Goal: Information Seeking & Learning: Learn about a topic

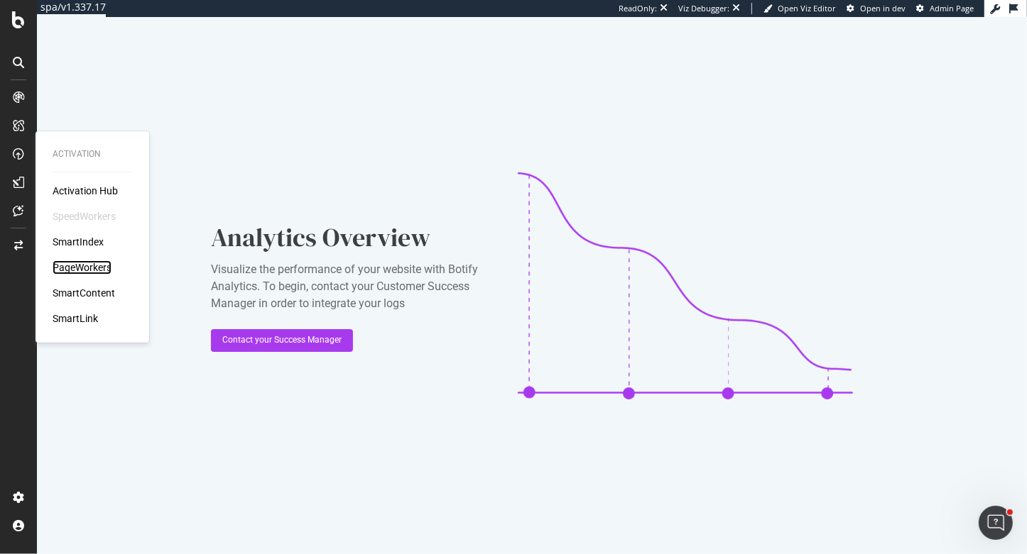
click at [81, 261] on div "PageWorkers" at bounding box center [82, 268] width 59 height 14
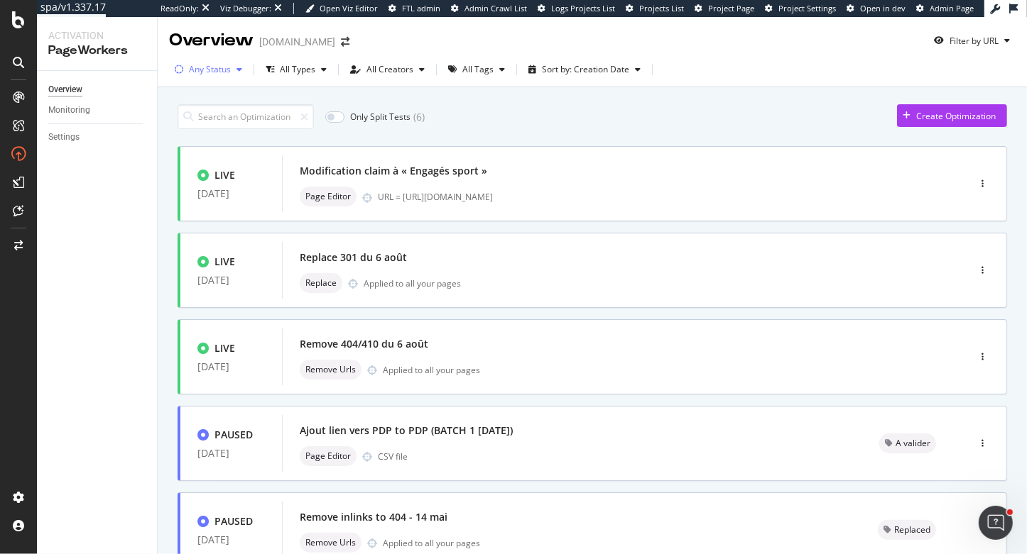
click at [229, 72] on div "Any Status" at bounding box center [210, 69] width 42 height 9
click at [185, 124] on div at bounding box center [186, 122] width 11 height 11
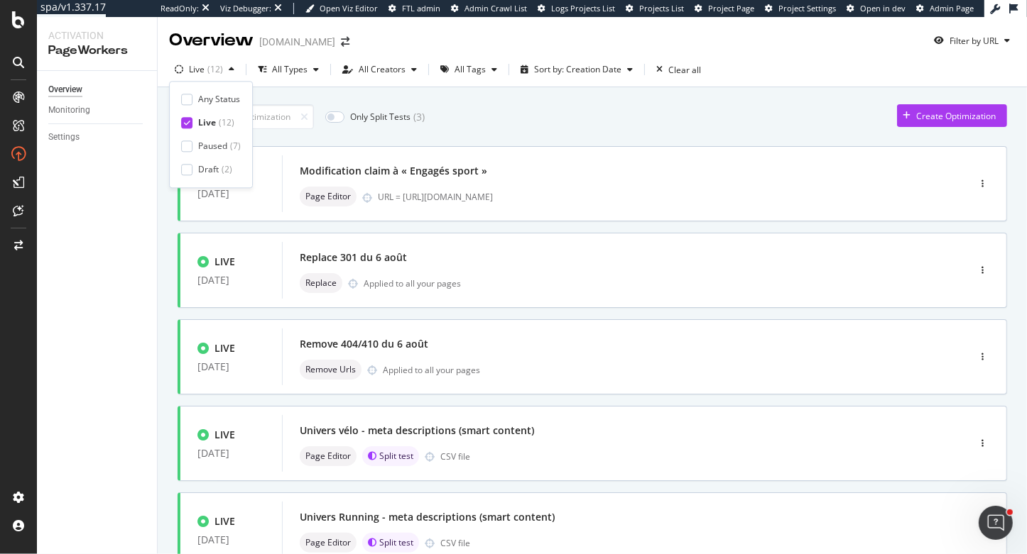
click at [523, 126] on div "Only Split Tests ( 3 ) Create Optimization" at bounding box center [591, 116] width 829 height 25
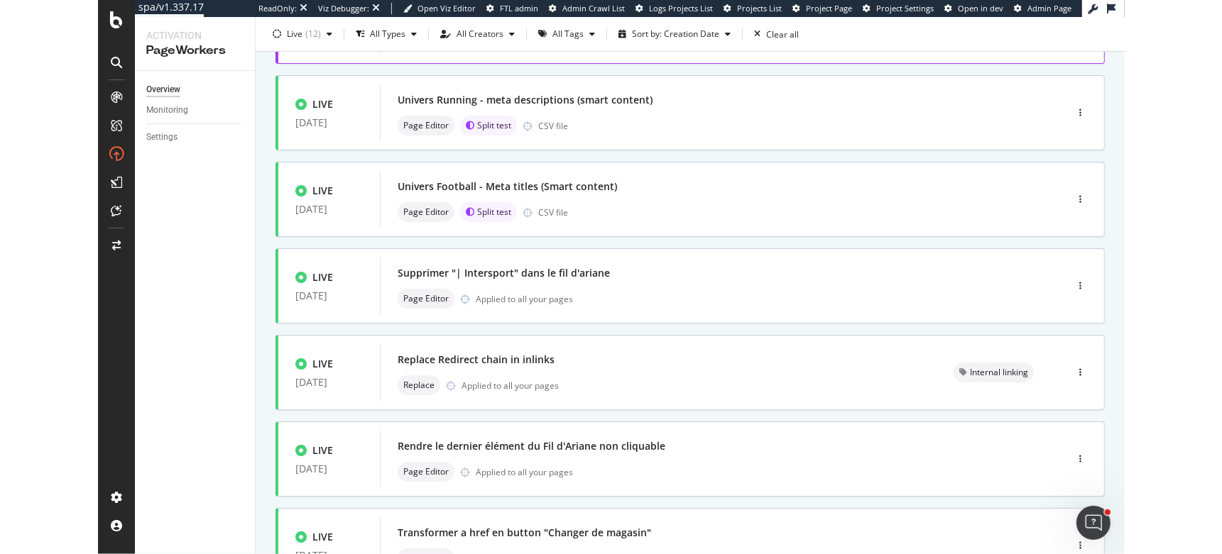
scroll to position [537, 0]
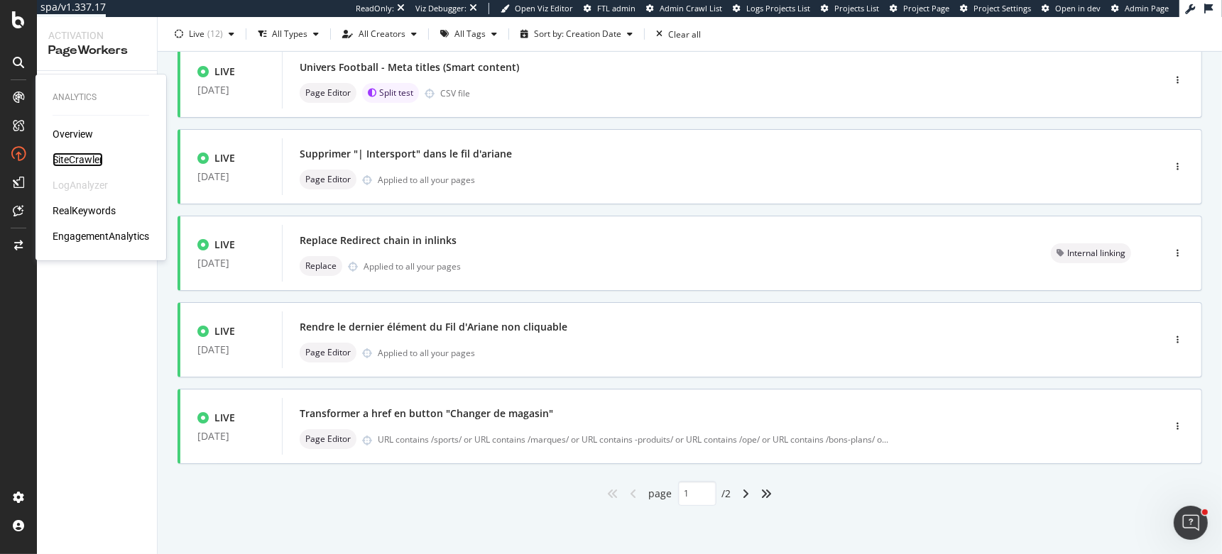
click at [81, 156] on div "SiteCrawler" at bounding box center [78, 160] width 50 height 14
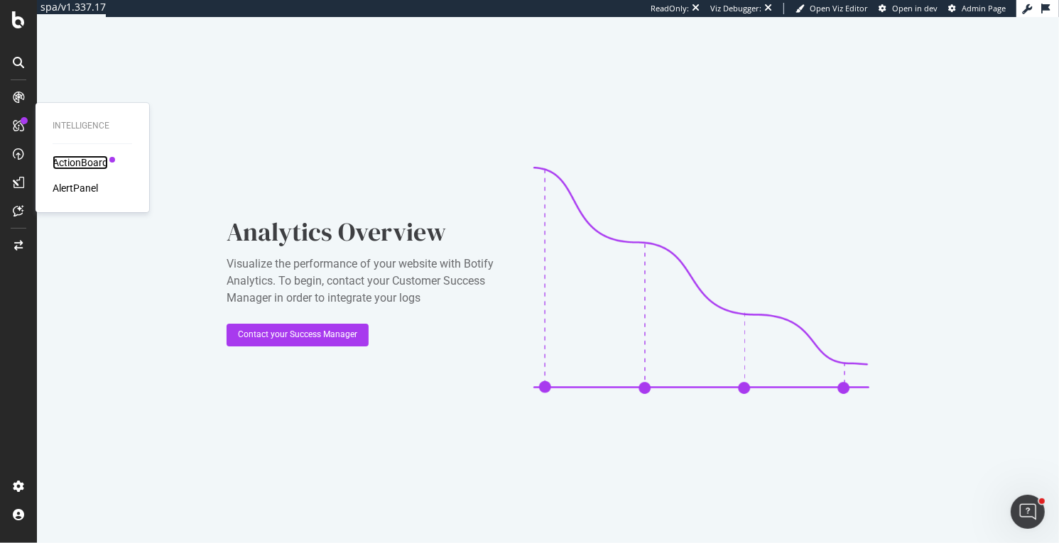
click at [69, 160] on div "ActionBoard" at bounding box center [80, 162] width 55 height 14
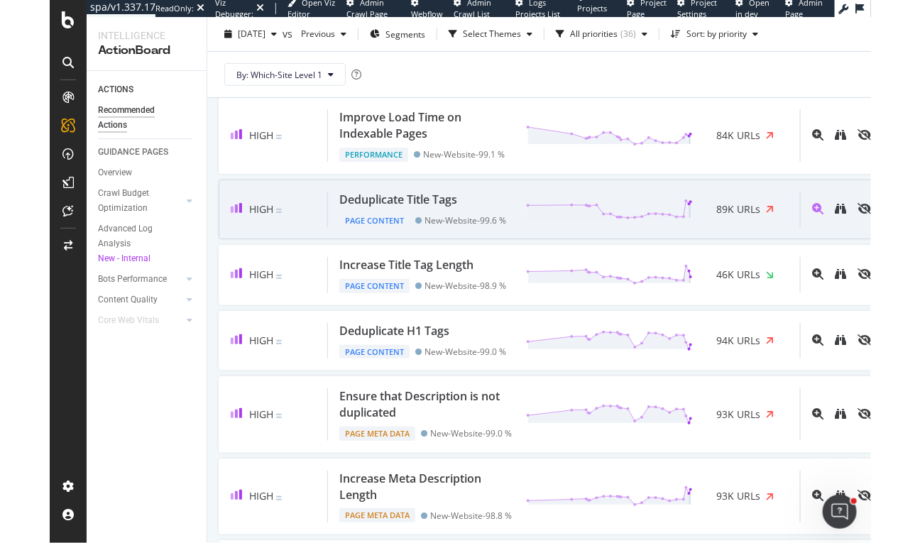
scroll to position [173, 0]
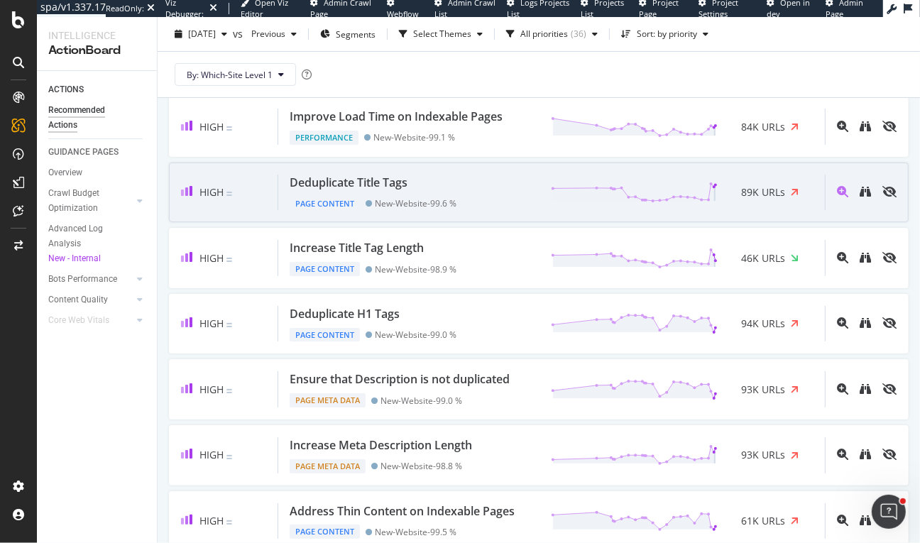
click at [750, 186] on span "89K URLs" at bounding box center [763, 192] width 44 height 14
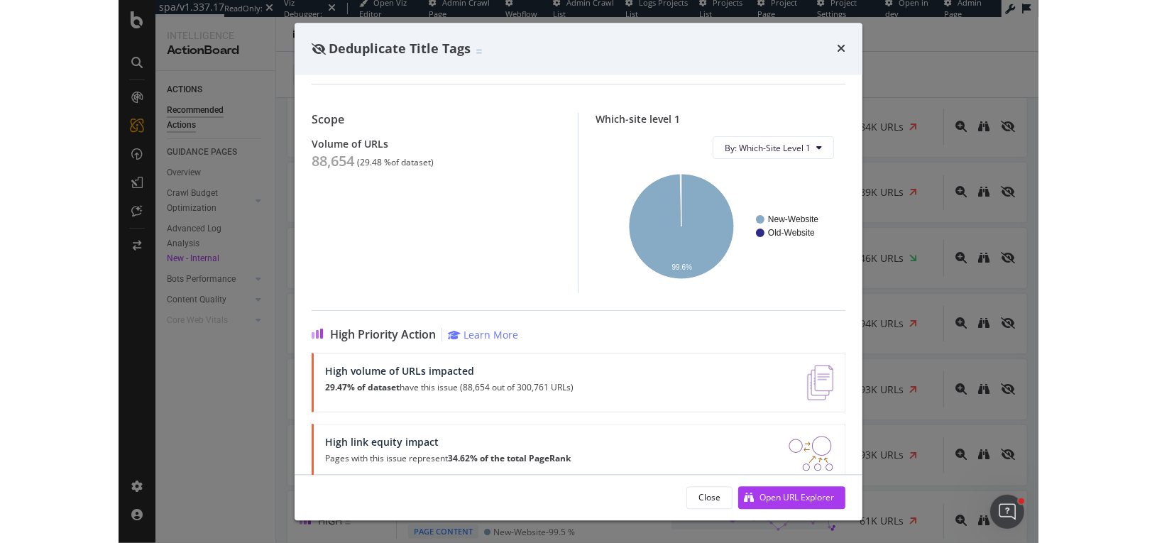
scroll to position [136, 0]
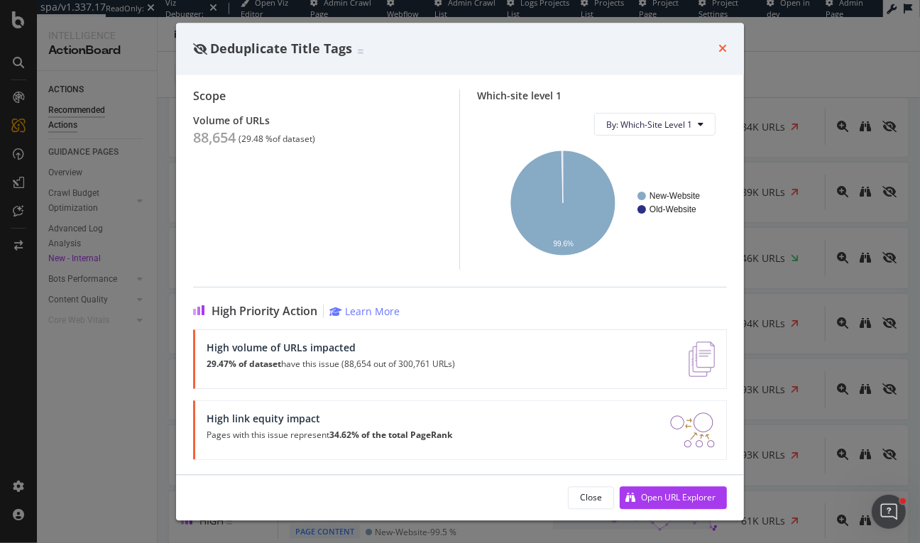
click at [723, 54] on icon "times" at bounding box center [722, 48] width 9 height 11
